Goal: Communication & Community: Participate in discussion

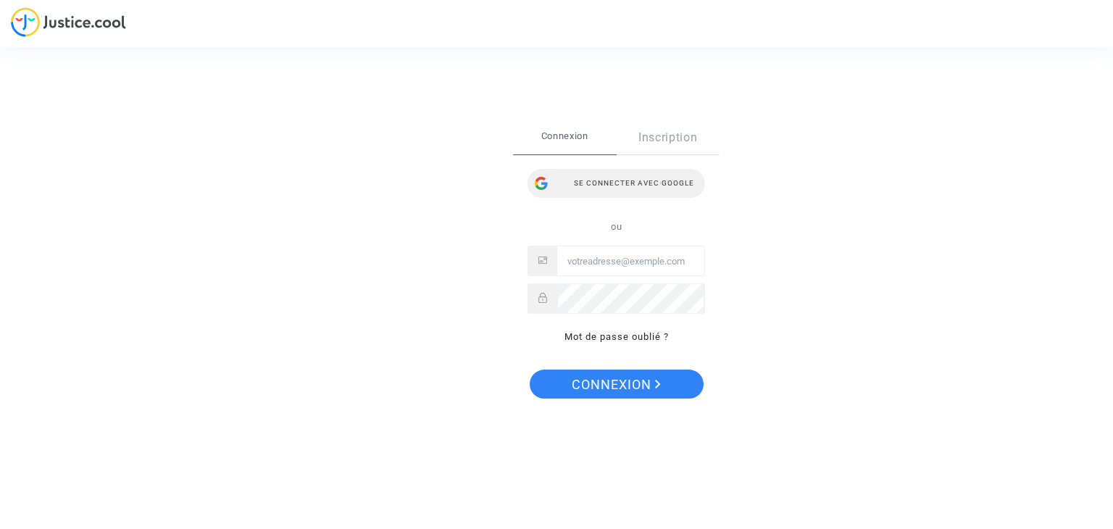
click at [603, 180] on div "Se connecter avec Google" at bounding box center [615, 183] width 177 height 29
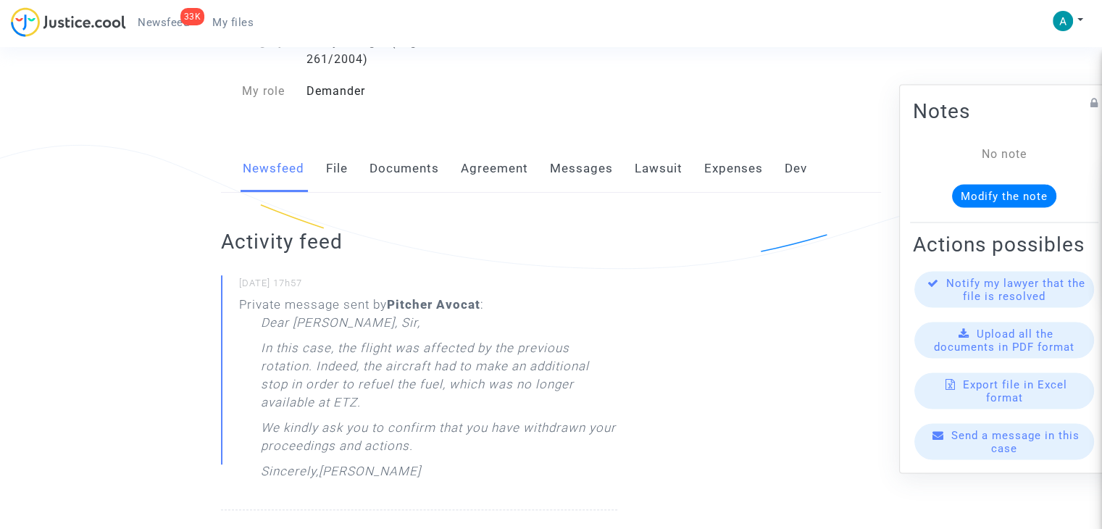
scroll to position [290, 0]
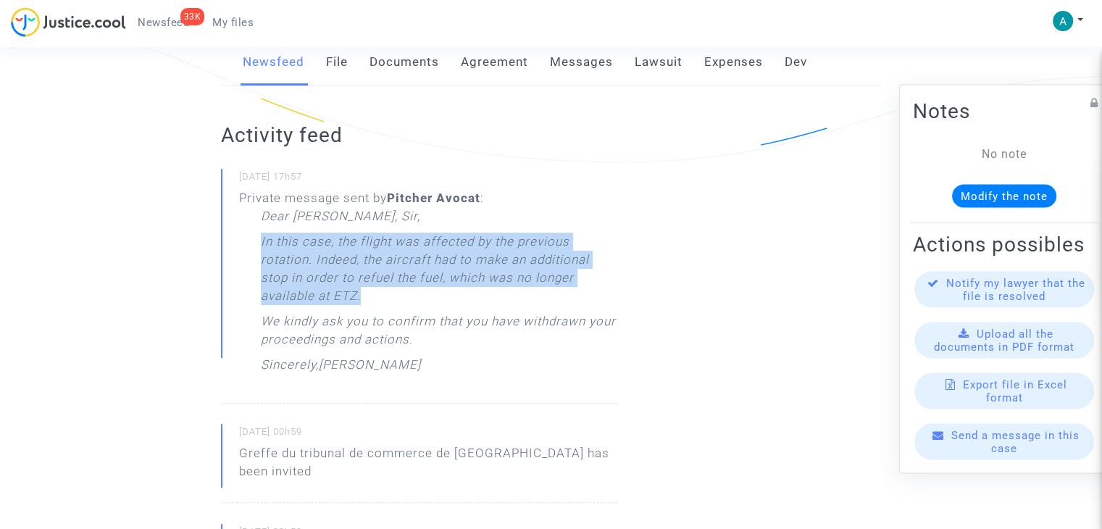
drag, startPoint x: 256, startPoint y: 246, endPoint x: 368, endPoint y: 295, distance: 121.7
click at [368, 295] on div "Private message sent by [PERSON_NAME] : Dear [PERSON_NAME], [PERSON_NAME], In t…" at bounding box center [428, 285] width 378 height 192
copy p "In this case, the flight was affected by the previous rotation. Indeed, the air…"
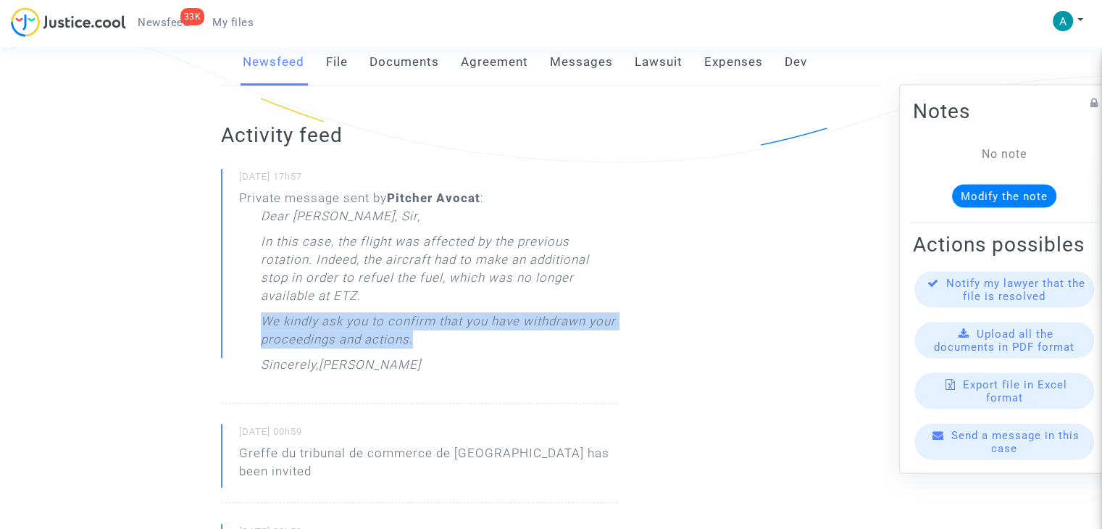
drag, startPoint x: 417, startPoint y: 341, endPoint x: 241, endPoint y: 312, distance: 178.4
click at [241, 322] on div "Private message sent by [PERSON_NAME] : Dear [PERSON_NAME], [PERSON_NAME], In t…" at bounding box center [428, 285] width 378 height 192
copy p "We kindly ask you to confirm that you have withdrawn your proceedings and actio…"
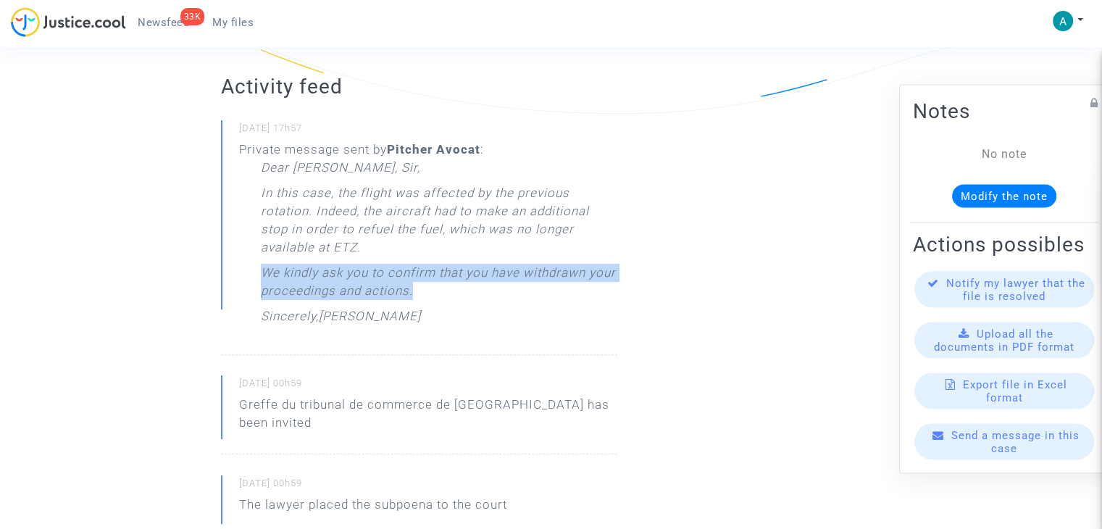
scroll to position [145, 0]
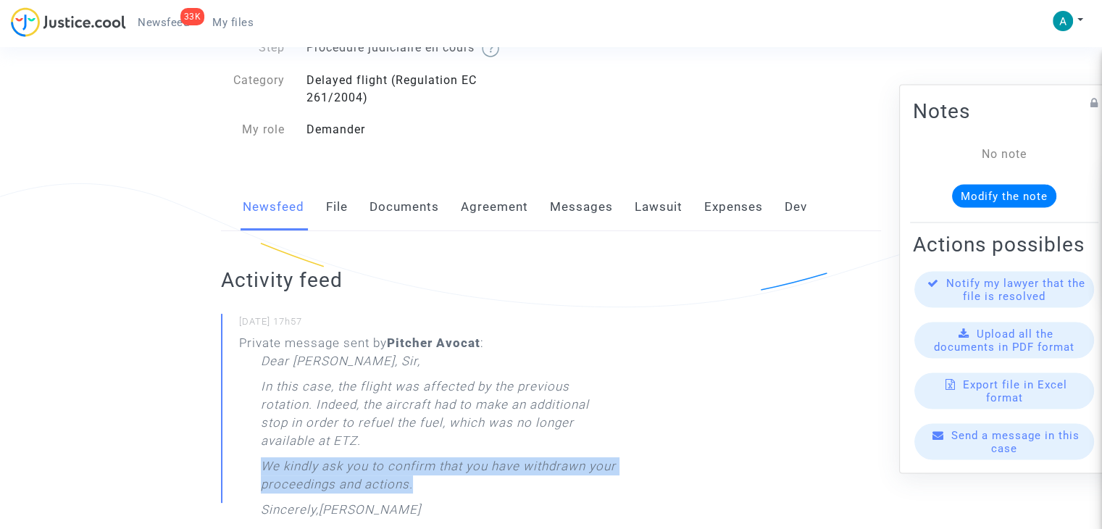
click at [1005, 448] on span "Send a message in this case" at bounding box center [1015, 442] width 128 height 26
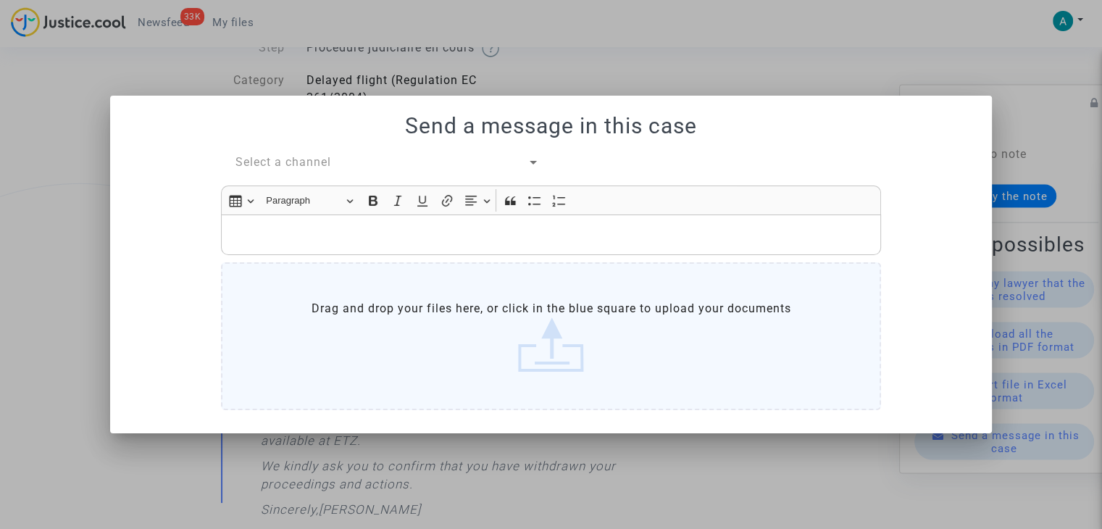
click at [281, 154] on div "Send a message in this case Select a channel Rich Text Editor Insert table Inse…" at bounding box center [550, 264] width 847 height 302
click at [301, 169] on span "Select a channel" at bounding box center [283, 162] width 96 height 14
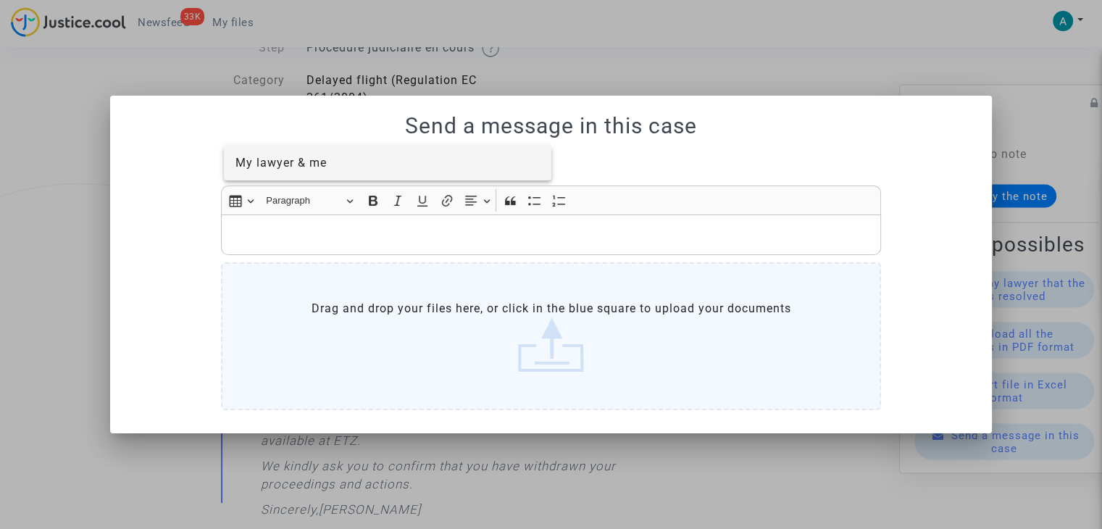
click at [319, 170] on span "My lawyer & me" at bounding box center [280, 163] width 91 height 14
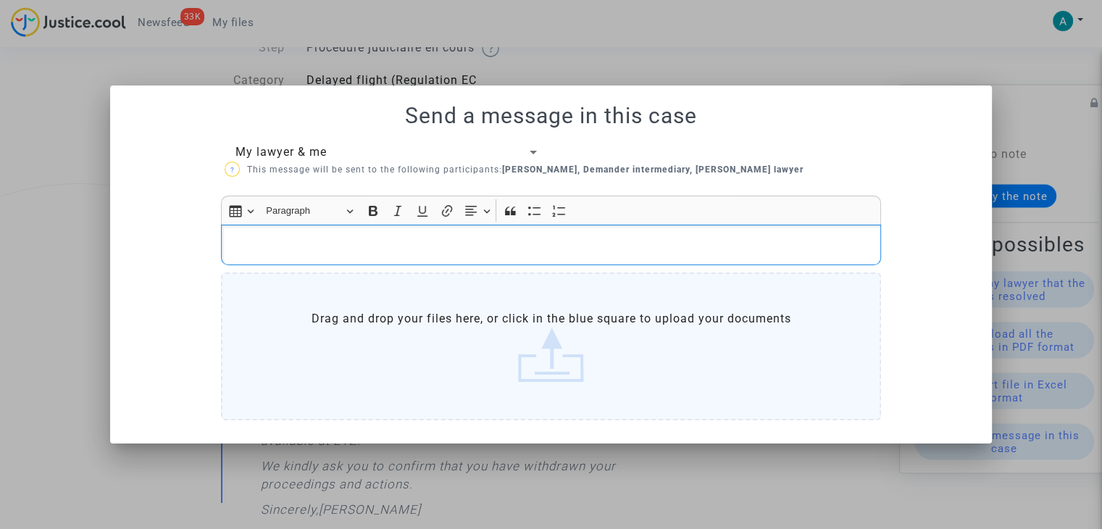
click at [287, 241] on p "Rich Text Editor, main" at bounding box center [551, 244] width 645 height 18
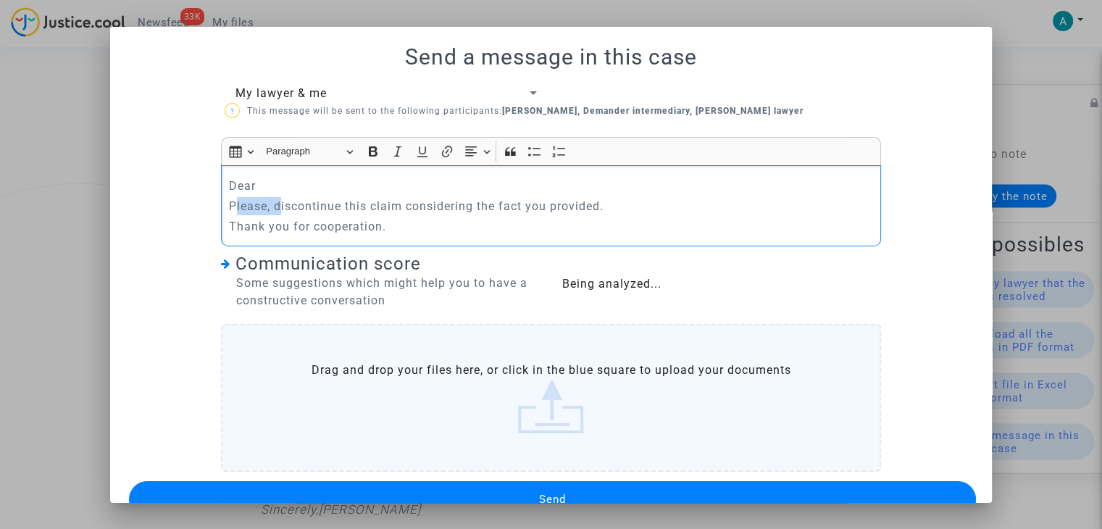
drag, startPoint x: 275, startPoint y: 204, endPoint x: 227, endPoint y: 198, distance: 48.2
click at [229, 198] on p "Please, discontinue this claim considering the fact you provided." at bounding box center [551, 206] width 645 height 18
click at [235, 180] on p "Dear" at bounding box center [551, 186] width 645 height 18
drag, startPoint x: 253, startPoint y: 179, endPoint x: 203, endPoint y: 180, distance: 50.0
click at [203, 180] on div "My lawyer & me ? This message will be sent to the following participants: Deman…" at bounding box center [550, 303] width 847 height 437
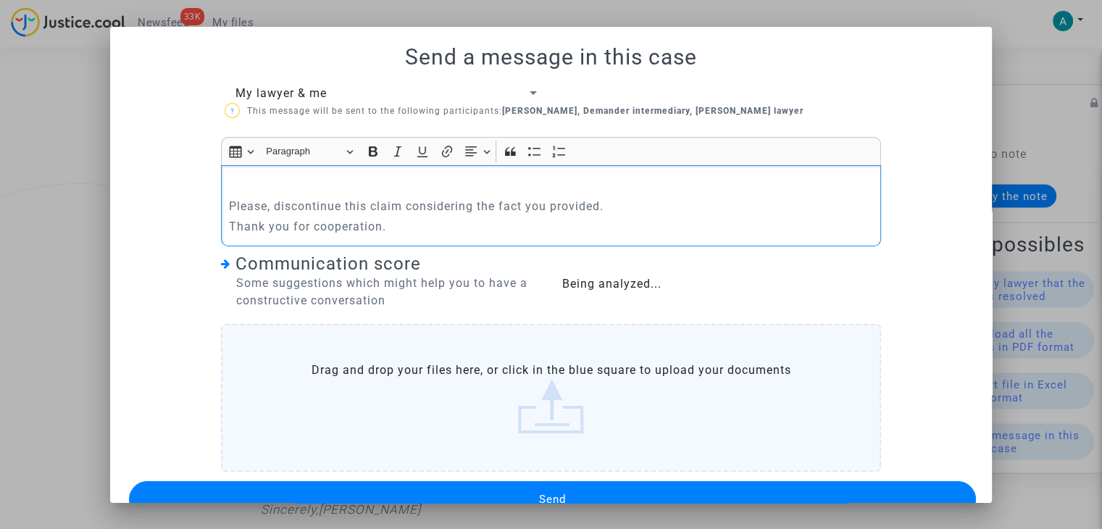
click at [229, 200] on p "Please, discontinue this claim considering the fact you provided." at bounding box center [551, 206] width 645 height 18
click at [238, 183] on p "Rich Text Editor, main" at bounding box center [551, 186] width 645 height 18
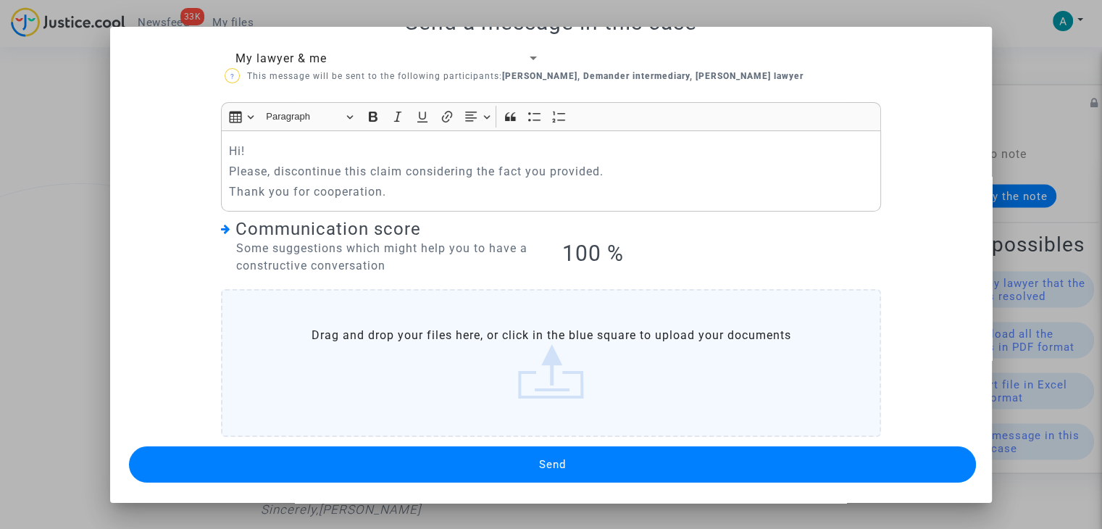
click at [618, 456] on button "Send" at bounding box center [552, 464] width 847 height 36
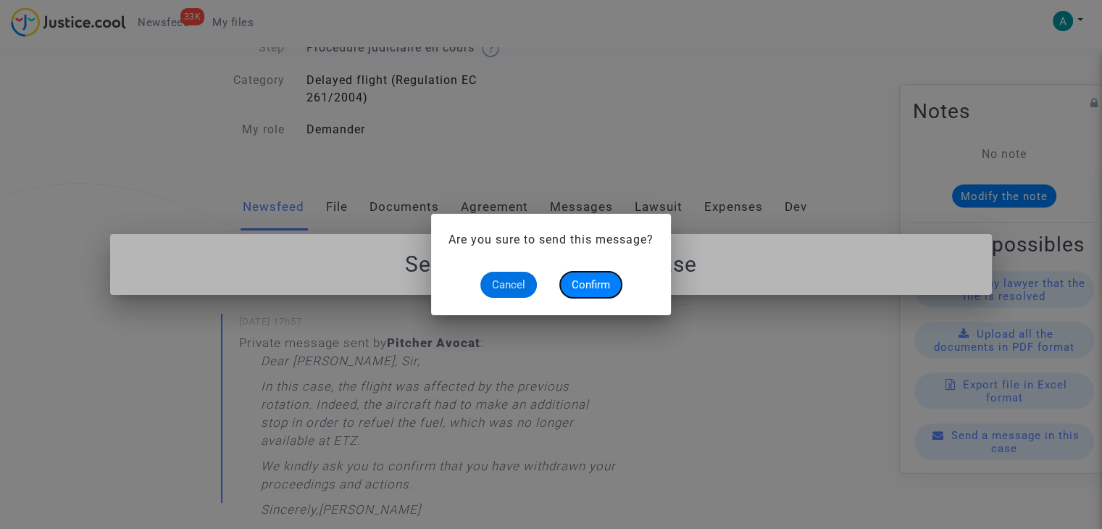
click at [583, 284] on span "Confirm" at bounding box center [591, 284] width 38 height 13
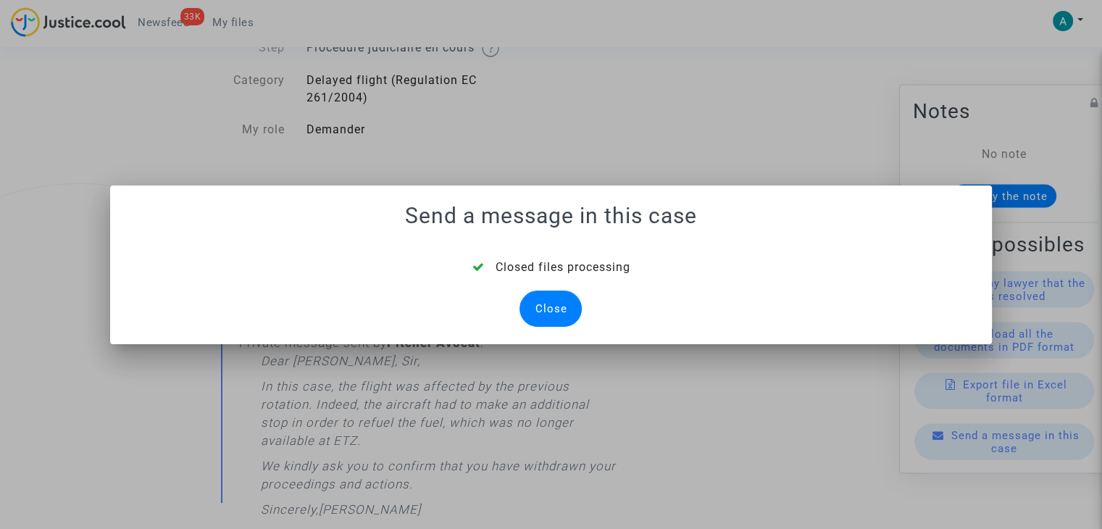
click at [562, 305] on div "Close" at bounding box center [550, 308] width 62 height 36
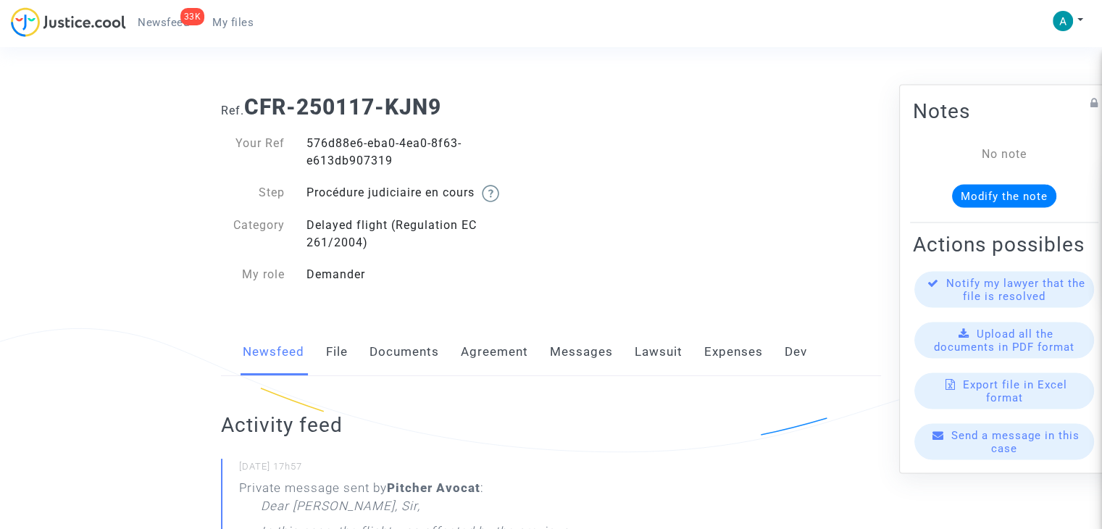
scroll to position [145, 0]
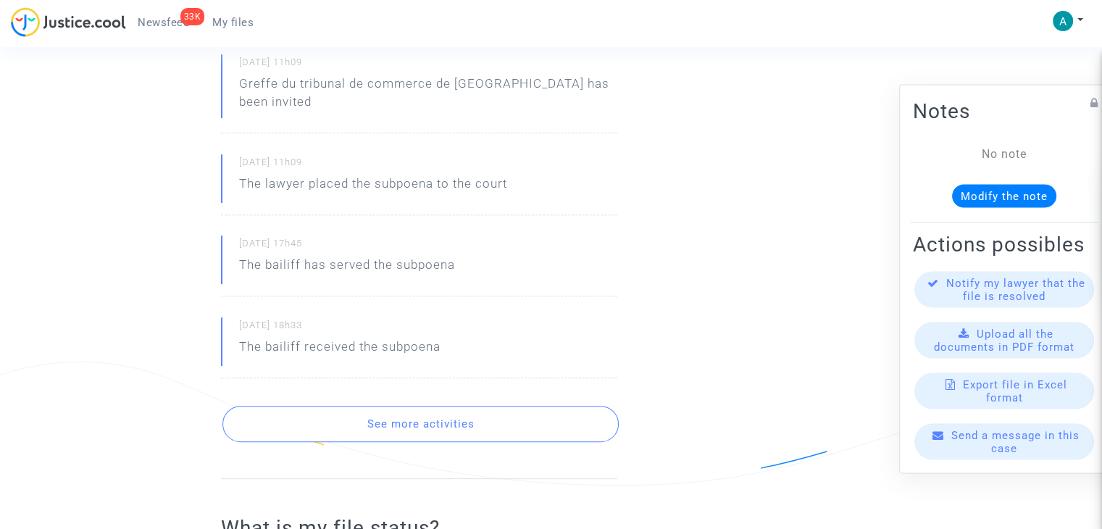
click at [464, 406] on button "See more activities" at bounding box center [420, 424] width 396 height 36
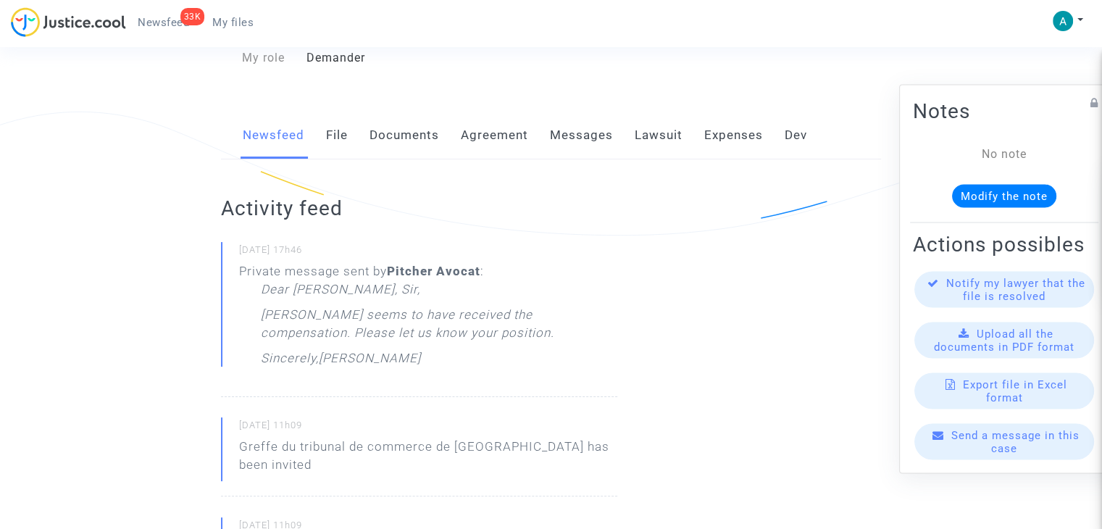
scroll to position [217, 0]
drag, startPoint x: 542, startPoint y: 331, endPoint x: 254, endPoint y: 314, distance: 288.8
click at [254, 314] on div "Private message sent by [PERSON_NAME] : Dear [PERSON_NAME], Sir, [PERSON_NAME] …" at bounding box center [428, 318] width 378 height 112
copy p "[PERSON_NAME] seems to have received the compensation. Please let us know your …"
click at [974, 454] on div "Send a message in this case" at bounding box center [1004, 442] width 180 height 36
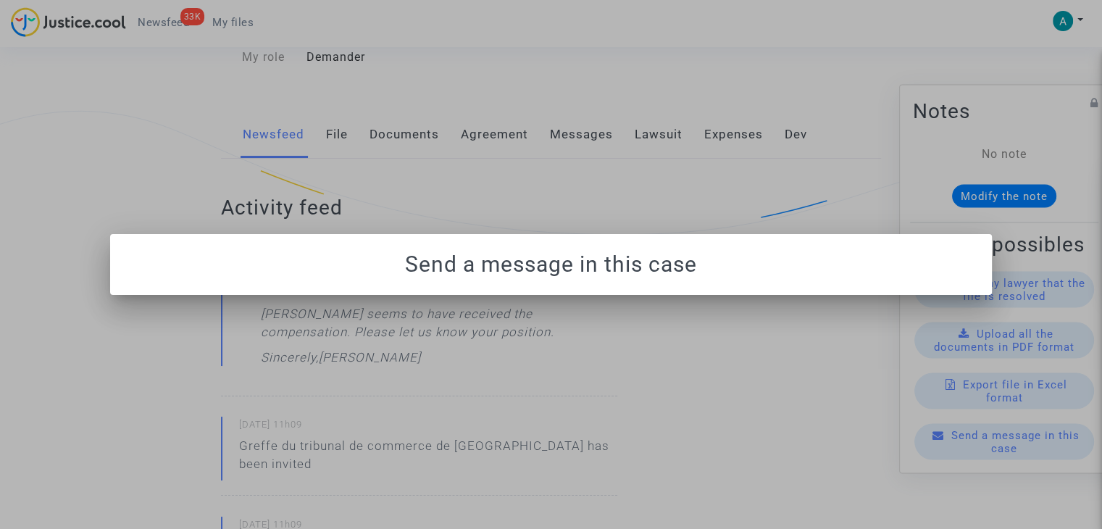
scroll to position [0, 0]
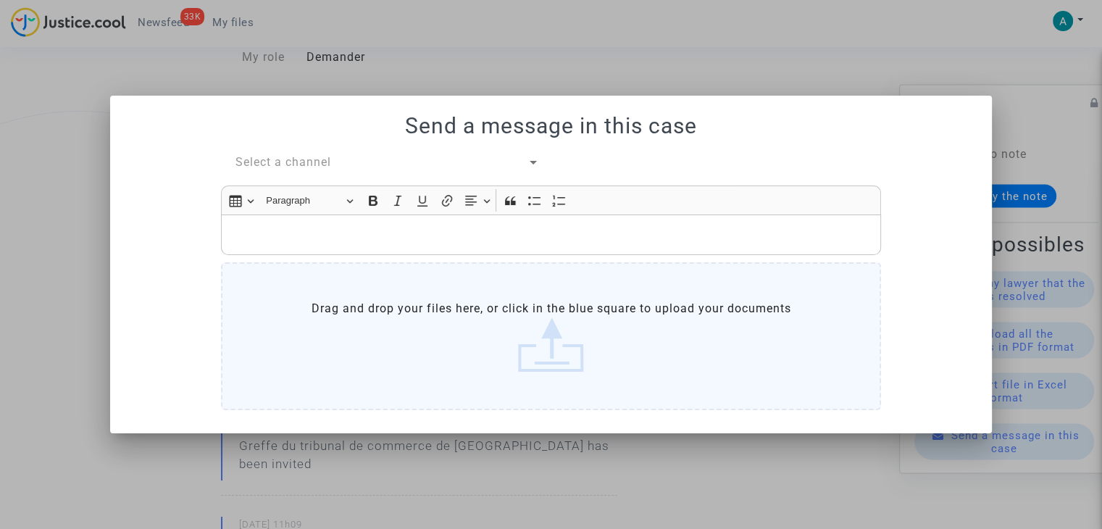
click at [290, 160] on span "Select a channel" at bounding box center [283, 162] width 96 height 14
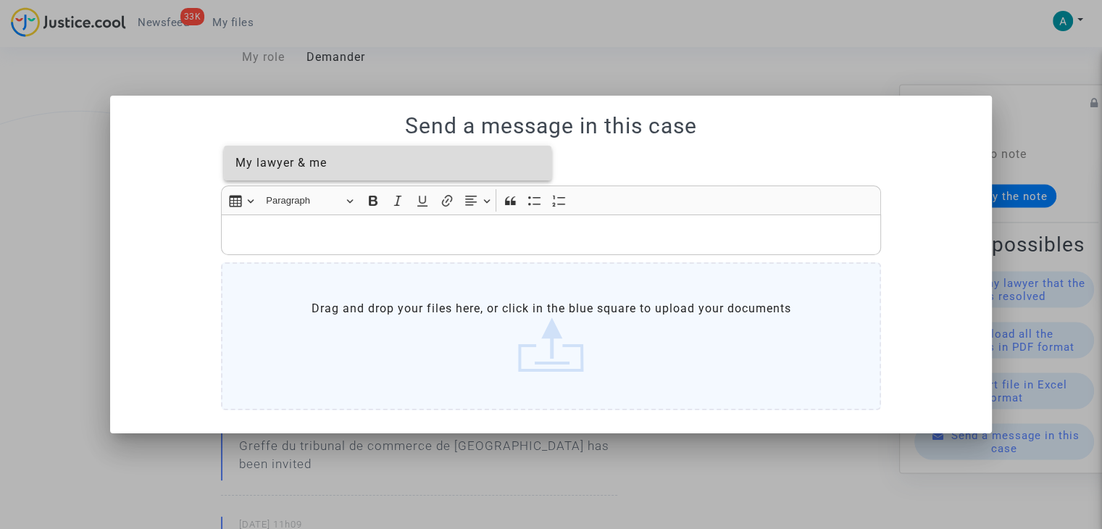
click at [304, 170] on span "My lawyer & me" at bounding box center [280, 163] width 91 height 14
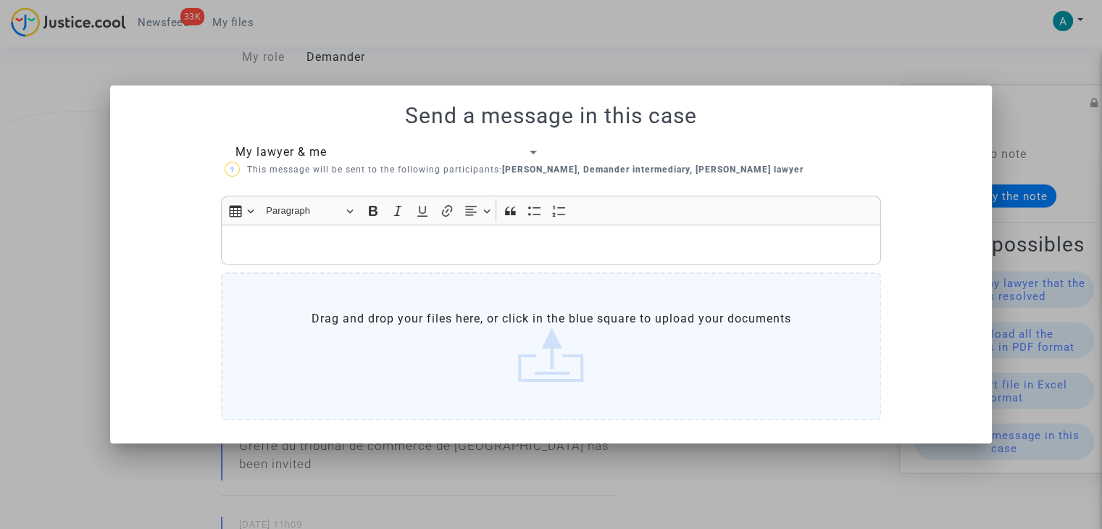
click at [303, 235] on div "Rich Text Editor, main" at bounding box center [551, 245] width 660 height 41
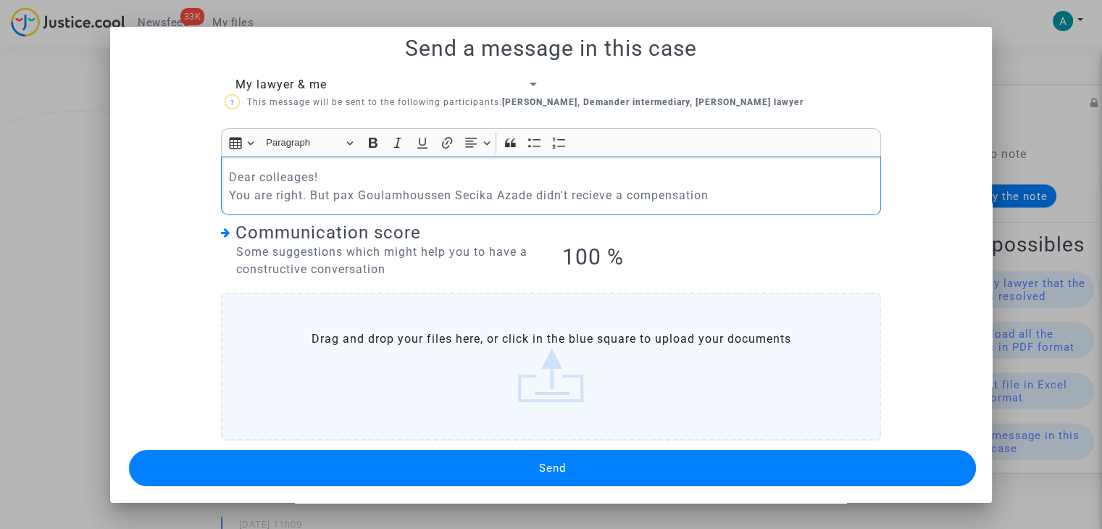
scroll to position [12, 0]
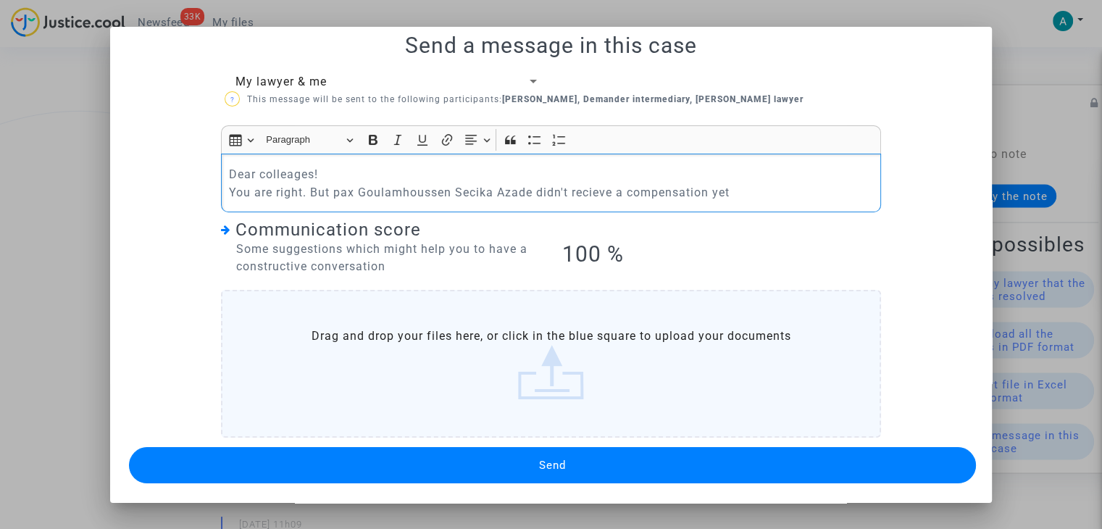
click at [551, 459] on span "Send" at bounding box center [552, 465] width 27 height 13
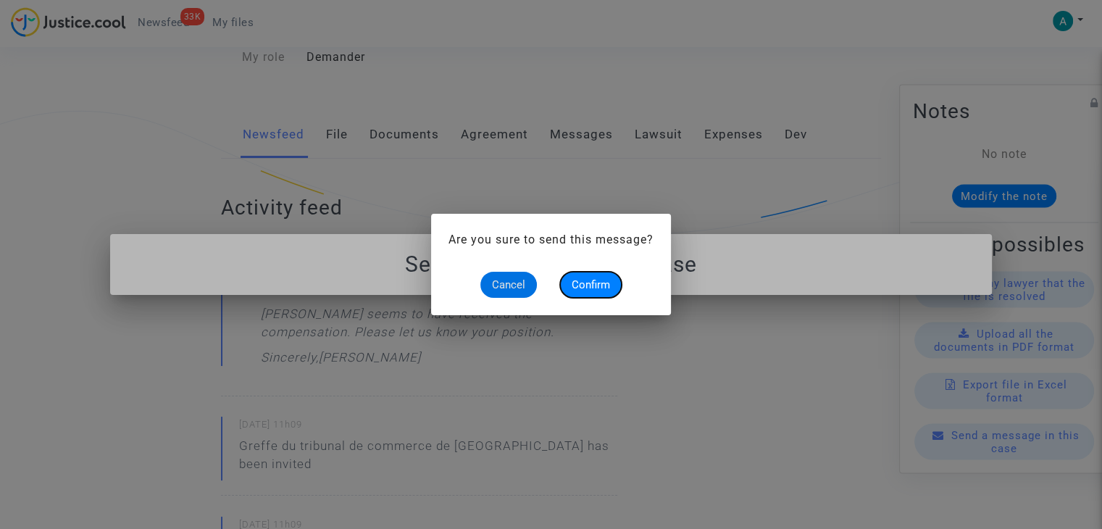
click at [600, 279] on span "Confirm" at bounding box center [591, 284] width 38 height 13
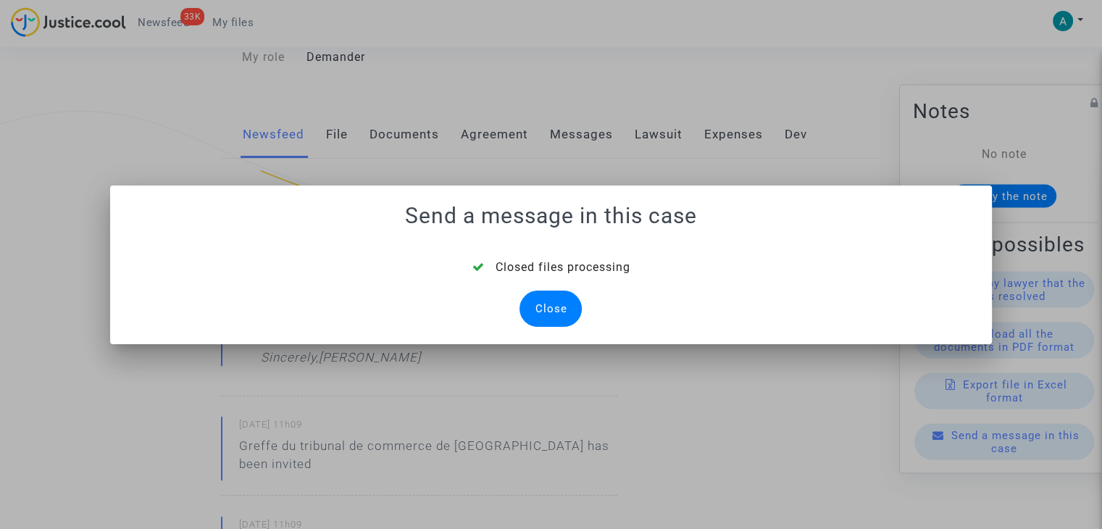
click at [550, 308] on div "Close" at bounding box center [550, 308] width 62 height 36
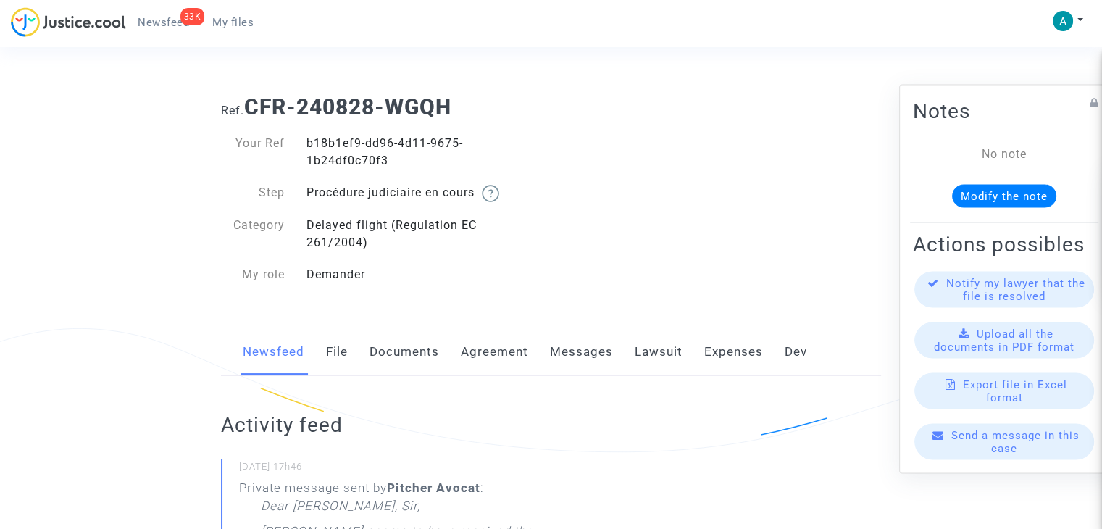
scroll to position [217, 0]
